Goal: Find specific page/section: Find specific page/section

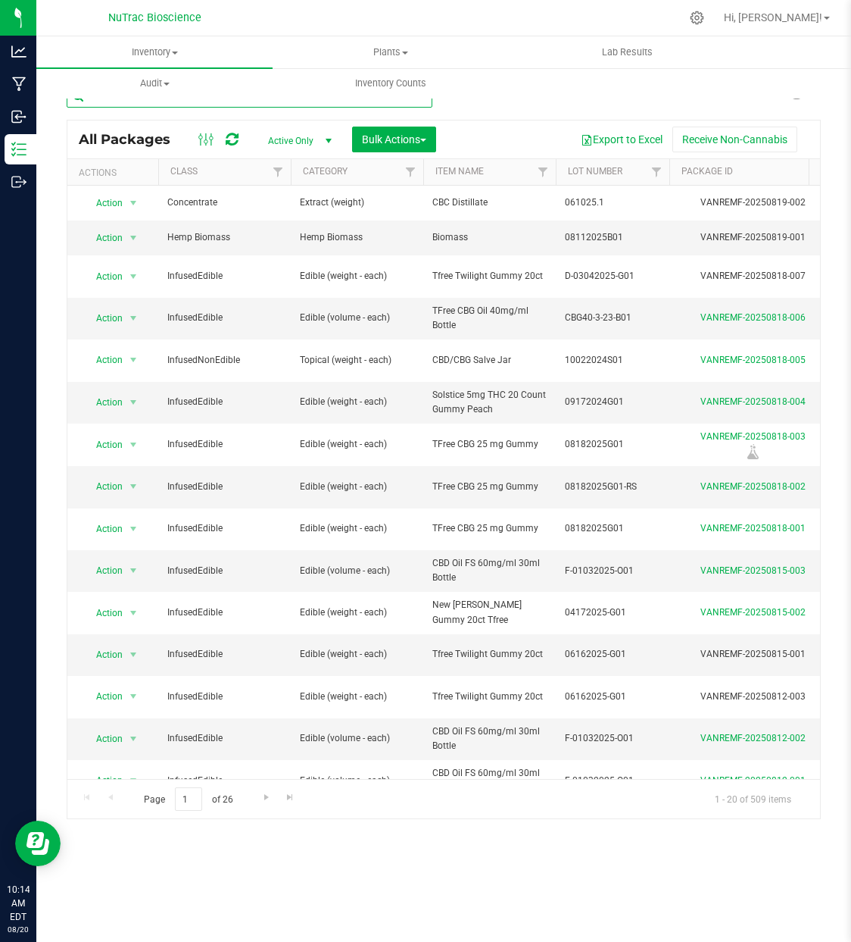
click at [290, 101] on input "text" at bounding box center [250, 96] width 366 height 23
click at [520, 892] on div "Inventory All packages All inventory Waste log Create inventory Plants All plan…" at bounding box center [443, 488] width 815 height 905
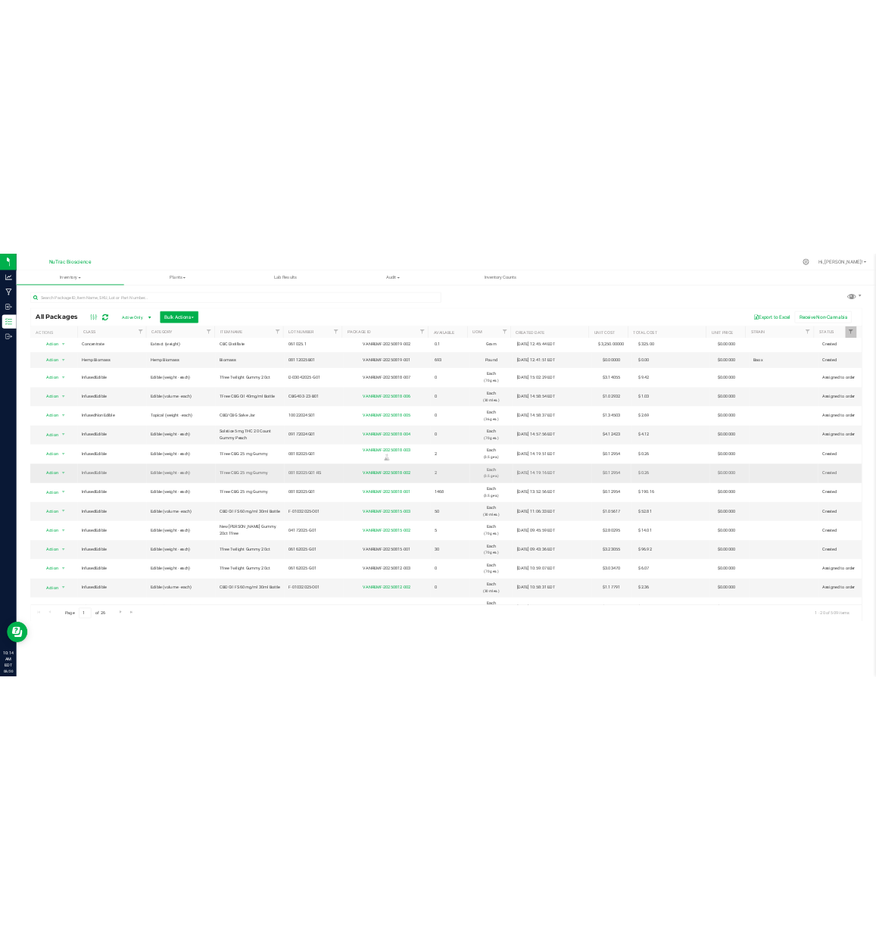
scroll to position [6, 0]
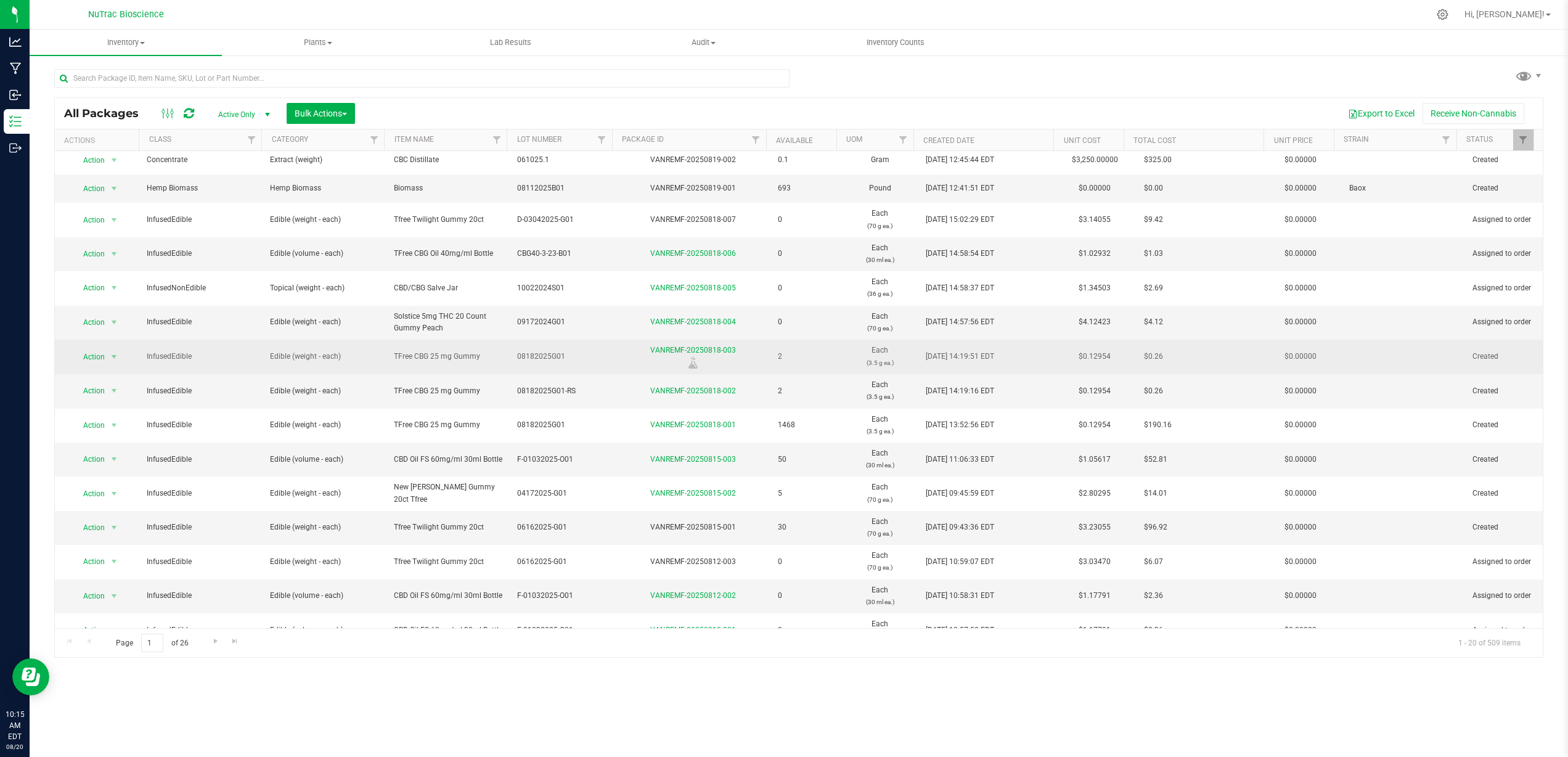
drag, startPoint x: 387, startPoint y: 354, endPoint x: 482, endPoint y: 355, distance: 95.0
click at [482, 355] on td "TFree CBG 25 mg Gummy" at bounding box center [448, 357] width 124 height 34
copy span "TFree CBG 25 mg Gummy"
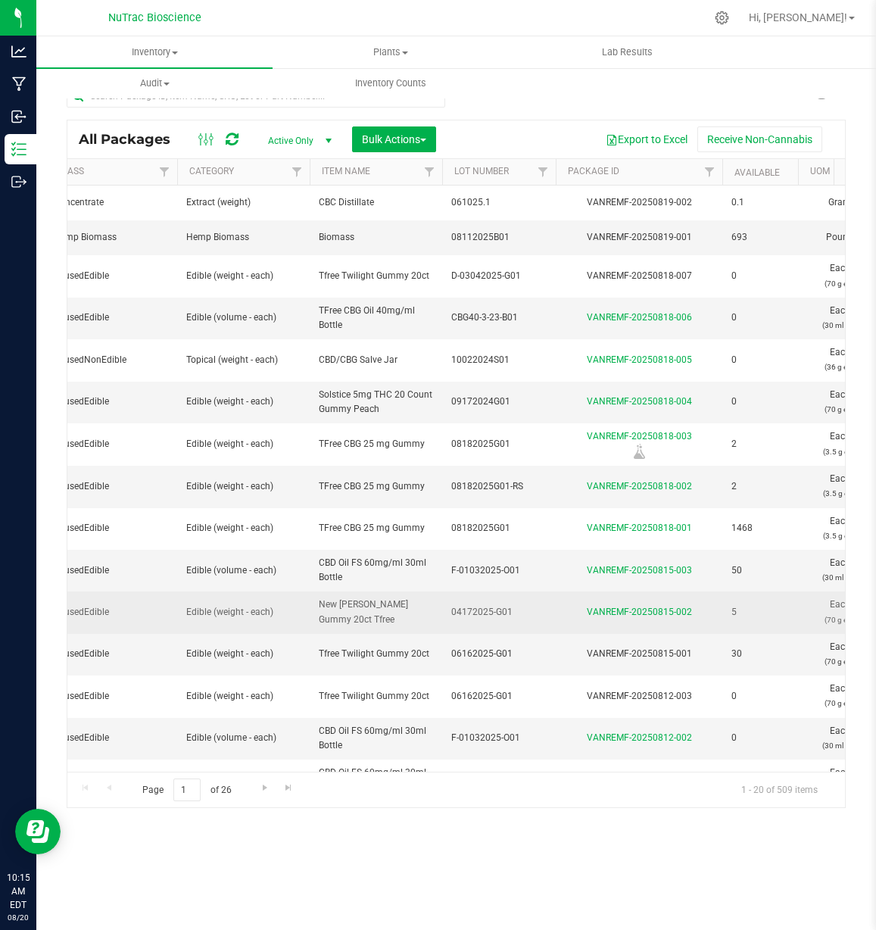
scroll to position [0, 114]
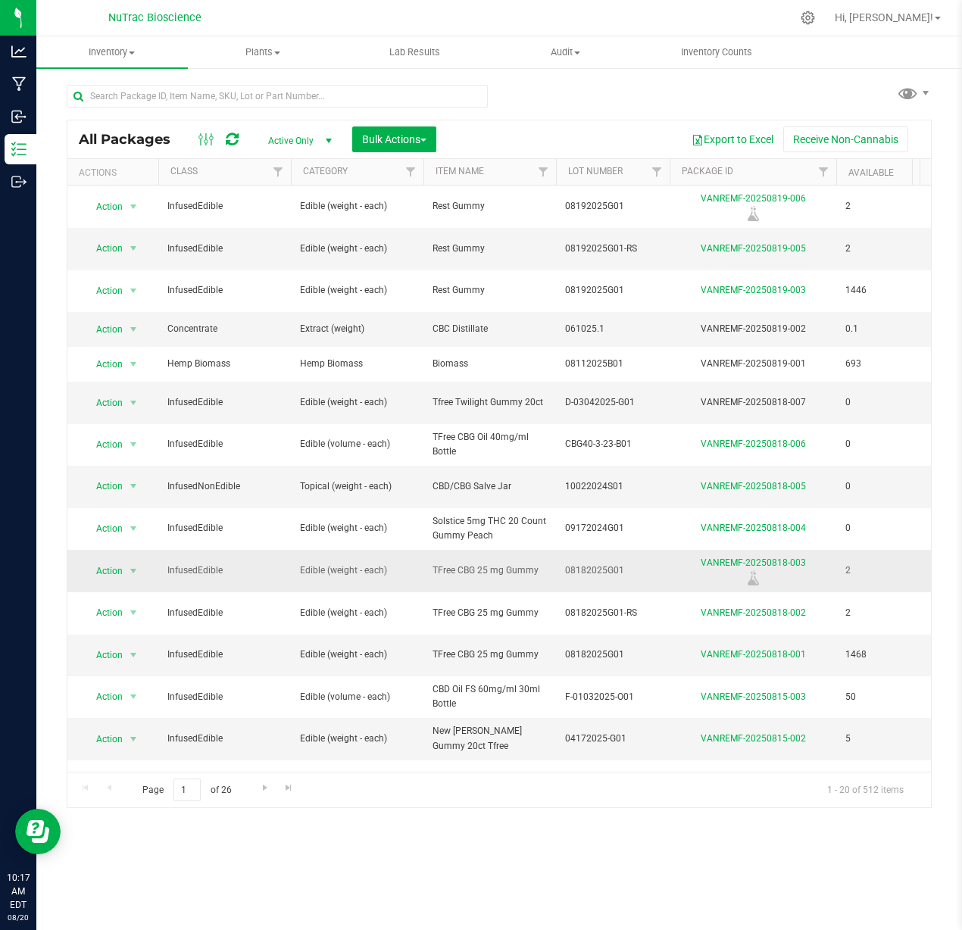
drag, startPoint x: 564, startPoint y: 570, endPoint x: 621, endPoint y: 573, distance: 57.7
click at [621, 573] on td "08182025G01" at bounding box center [613, 571] width 114 height 42
drag, startPoint x: 637, startPoint y: 572, endPoint x: 560, endPoint y: 576, distance: 77.4
click at [560, 576] on input "08182025G01" at bounding box center [609, 570] width 108 height 23
click at [545, 855] on div "Inventory All packages All inventory Waste log Create inventory Plants All plan…" at bounding box center [499, 483] width 926 height 894
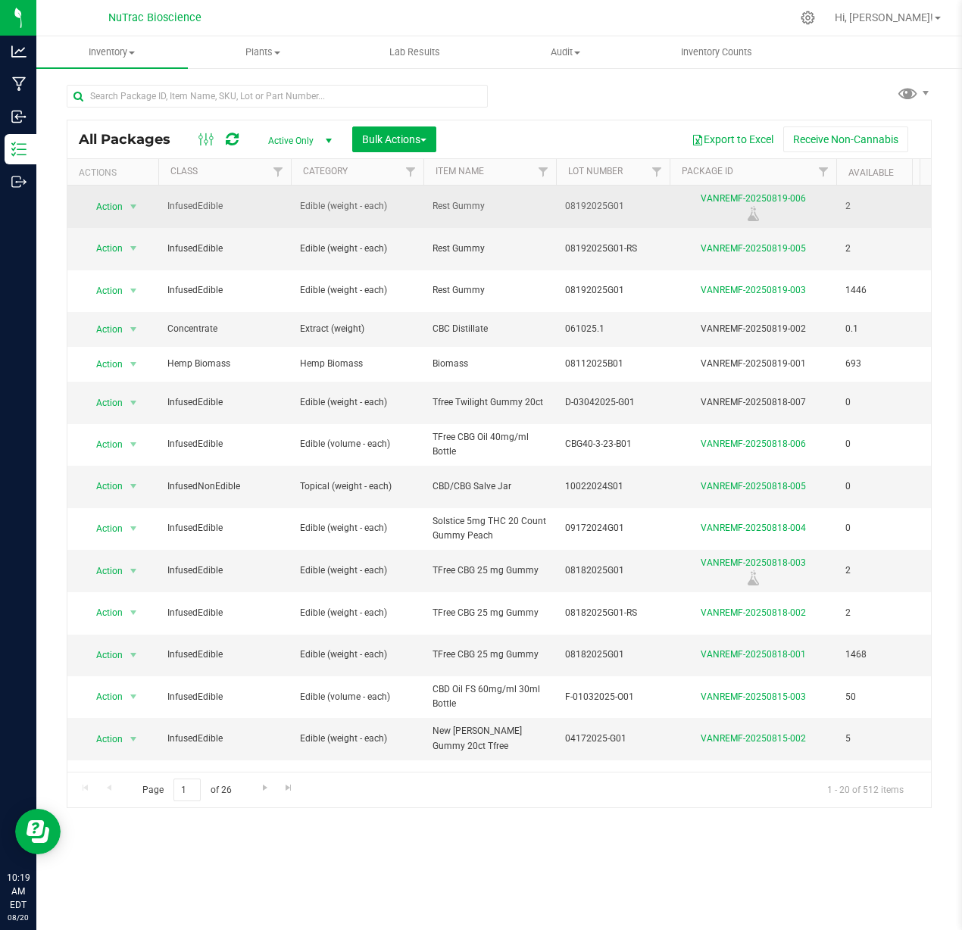
click at [566, 206] on span "08192025G01" at bounding box center [612, 206] width 95 height 14
drag, startPoint x: 655, startPoint y: 208, endPoint x: 561, endPoint y: 210, distance: 93.9
click at [561, 210] on input "08192025G01" at bounding box center [609, 206] width 108 height 23
click at [433, 204] on span "Rest Gummy" at bounding box center [490, 206] width 114 height 14
drag, startPoint x: 432, startPoint y: 207, endPoint x: 486, endPoint y: 206, distance: 53.8
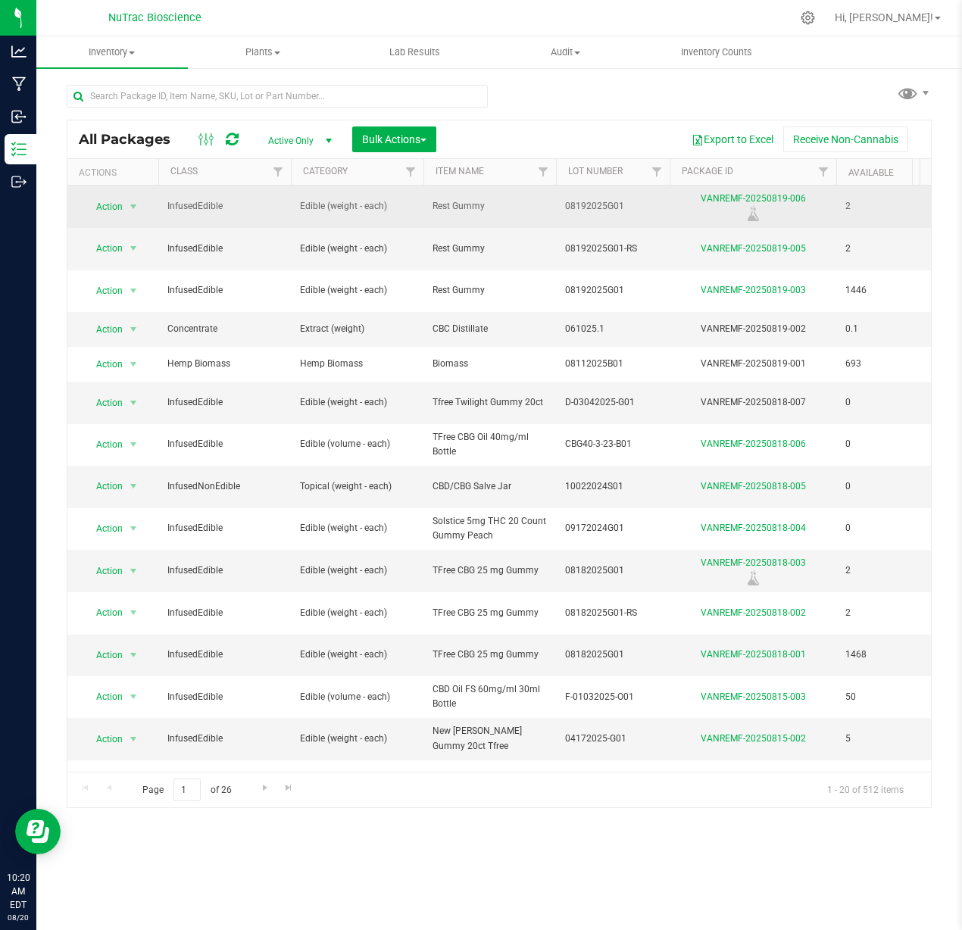
click at [486, 206] on td "Rest Gummy" at bounding box center [489, 207] width 133 height 42
copy span "Rest Gummy"
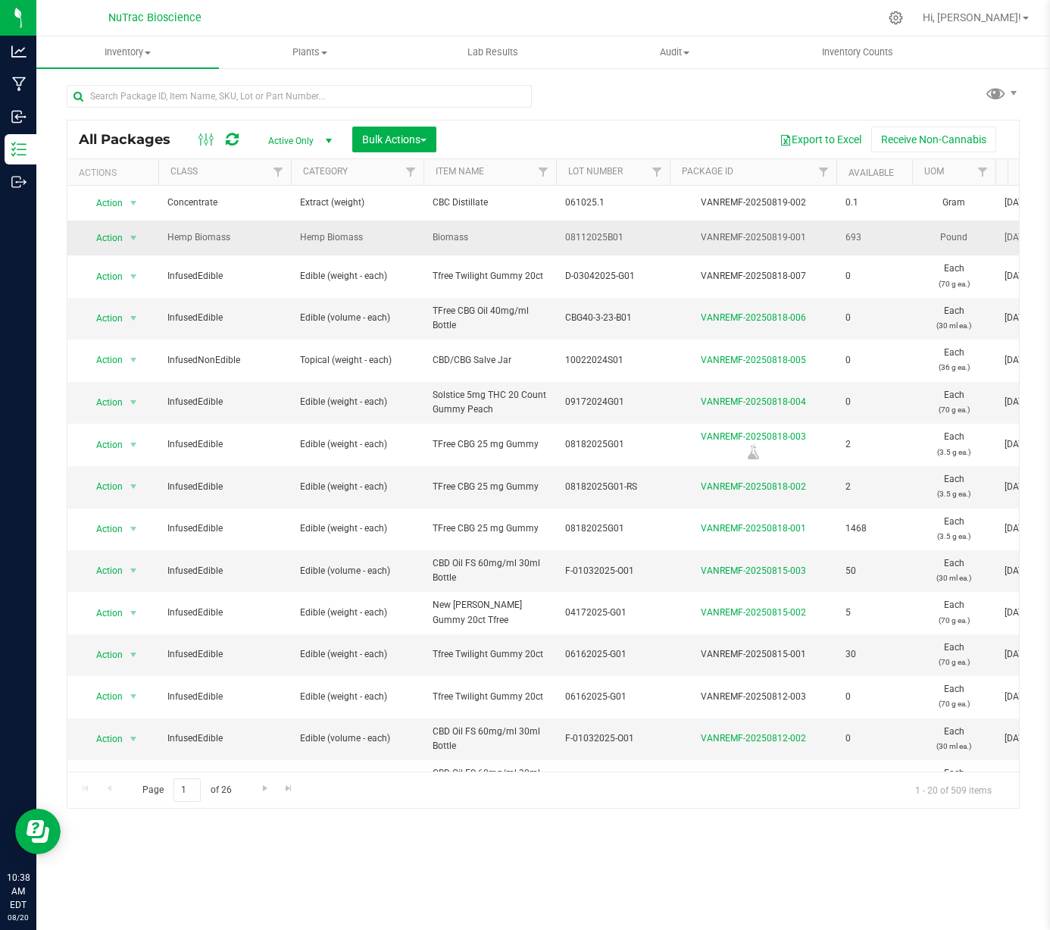
scroll to position [5, 0]
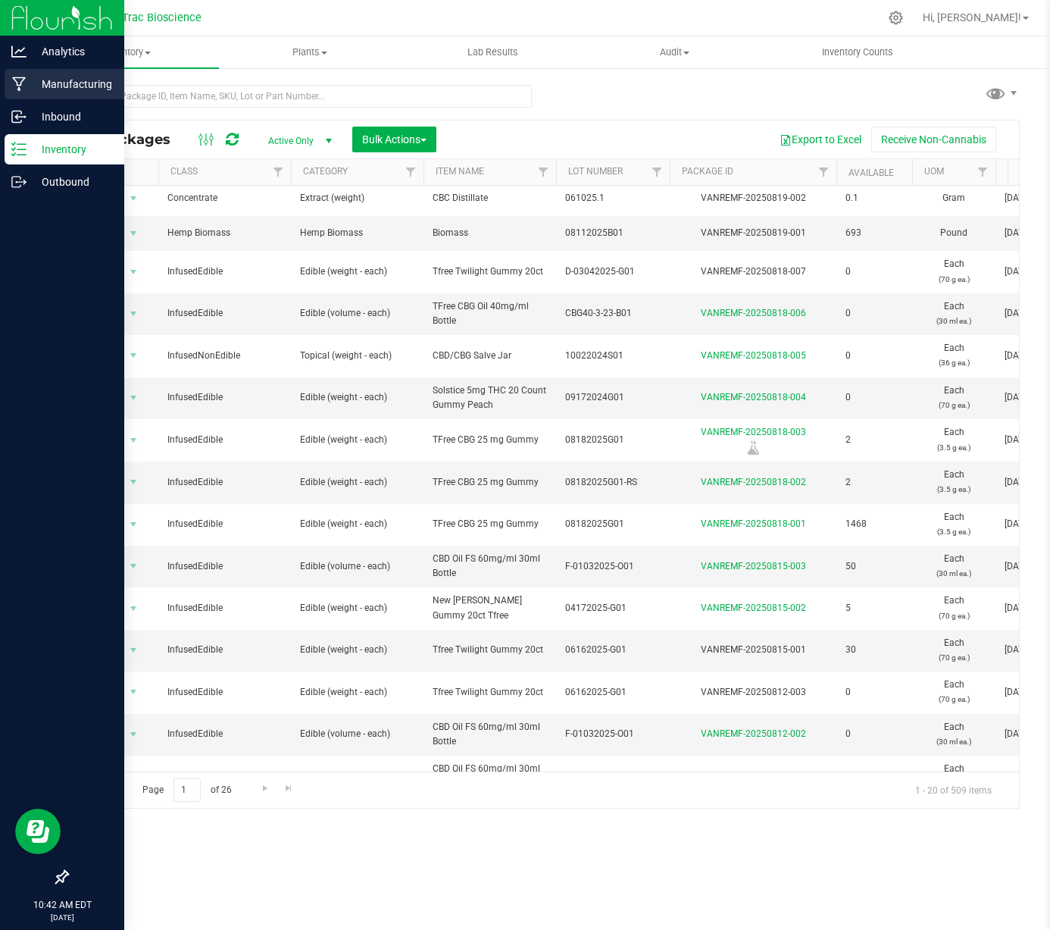
click at [68, 90] on p "Manufacturing" at bounding box center [72, 84] width 91 height 18
